Goal: Navigation & Orientation: Go to known website

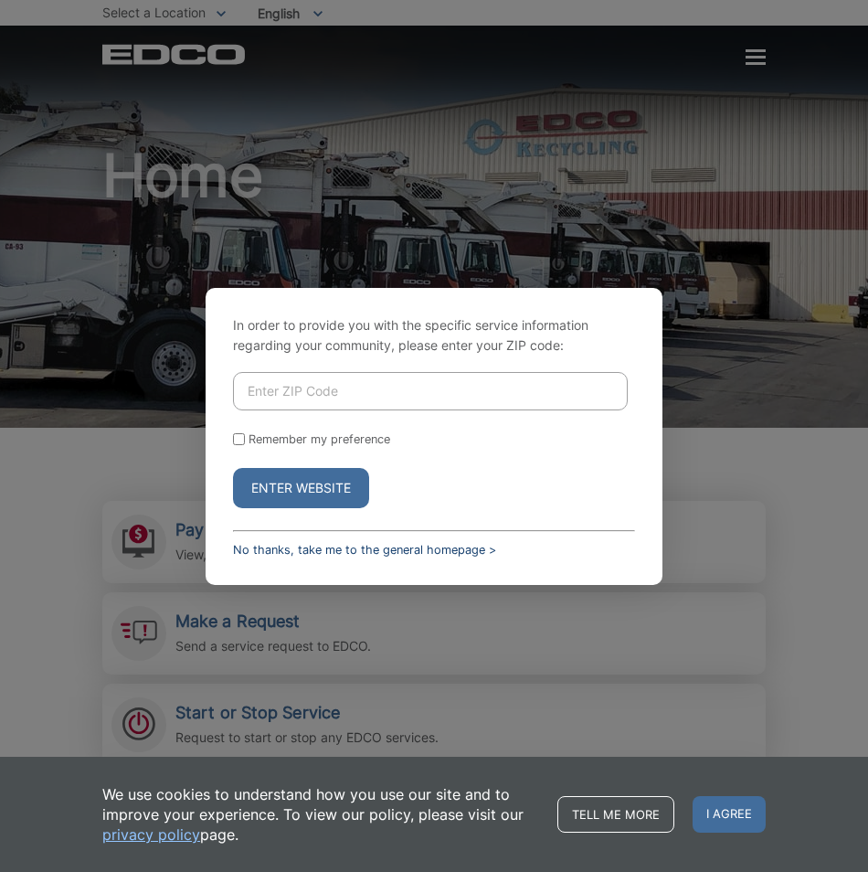
click at [285, 554] on link "No thanks, take me to the general homepage >" at bounding box center [364, 550] width 263 height 14
